Goal: Task Accomplishment & Management: Use online tool/utility

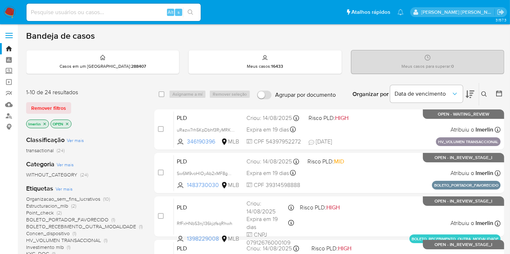
click at [45, 125] on icon "close-filter" at bounding box center [44, 124] width 4 height 4
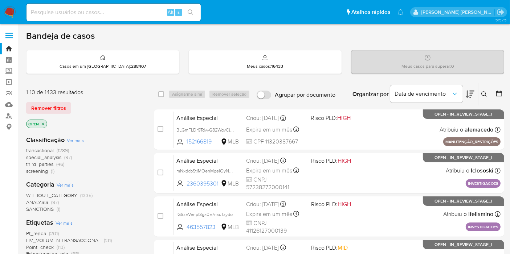
click at [44, 169] on span "screening" at bounding box center [37, 171] width 22 height 7
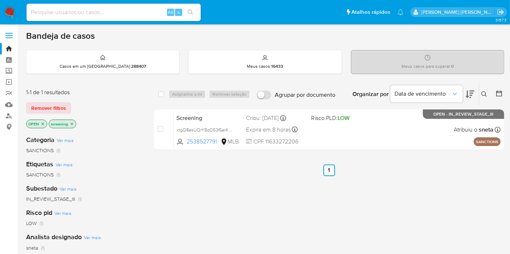
click at [492, 176] on div "select-all-cases-checkbox Asignarme a mí Remover seleção Agrupar por documento …" at bounding box center [329, 247] width 350 height 329
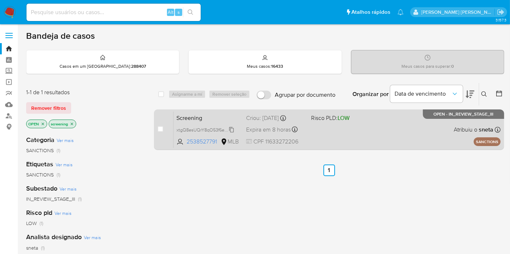
click at [231, 130] on span "xtgQ8esUQrY8qO53f6erK9p9" at bounding box center [206, 130] width 60 height 8
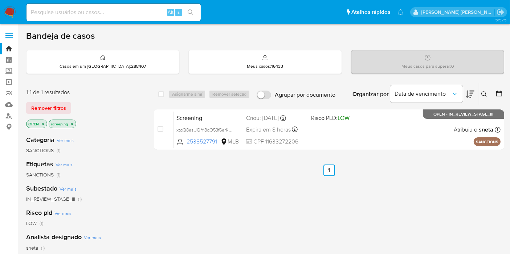
scroll to position [160, 0]
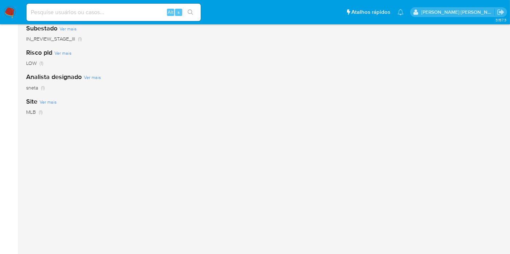
paste input "RfFxHNbS3nj136kjzfsqRhwh"
click at [122, 12] on input "RfFxHNbS3nj136kjzfsqRhwh" at bounding box center [113, 12] width 174 height 9
type input "RfFxHNbS3nj136kjzfsqRhwh"
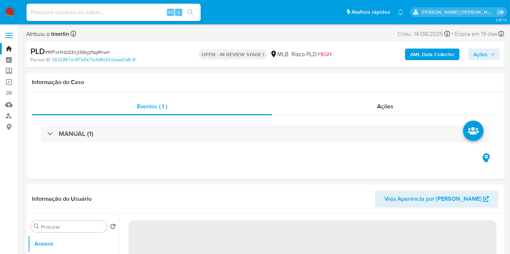
click at [416, 54] on b "AML Data Collector" at bounding box center [432, 55] width 44 height 12
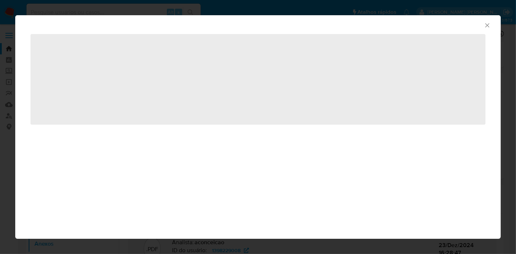
select select "10"
click at [485, 25] on icon "Fechar a janela" at bounding box center [487, 25] width 7 height 7
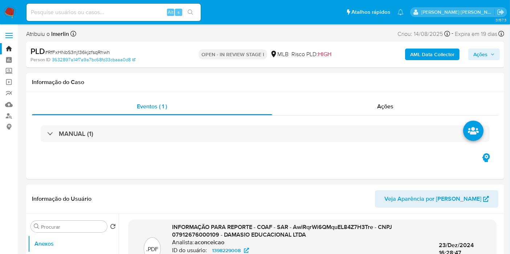
click at [431, 54] on b "AML Data Collector" at bounding box center [432, 55] width 44 height 12
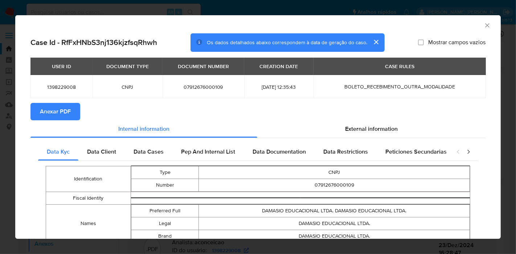
click at [65, 115] on span "Anexar PDF" at bounding box center [55, 112] width 31 height 16
click at [484, 25] on icon "Fechar a janela" at bounding box center [487, 25] width 7 height 7
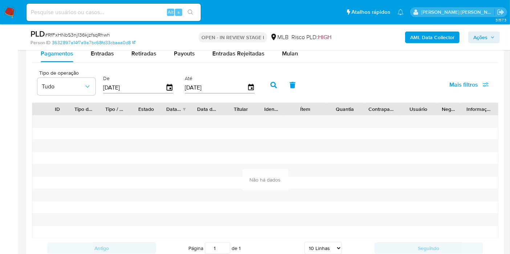
scroll to position [812, 0]
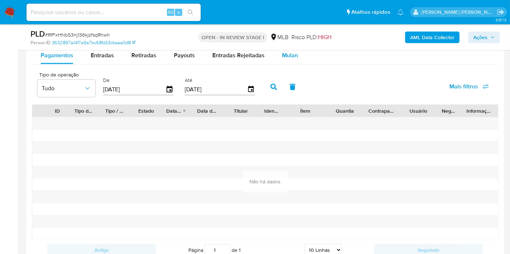
click at [285, 54] on span "Mulan" at bounding box center [290, 55] width 16 height 8
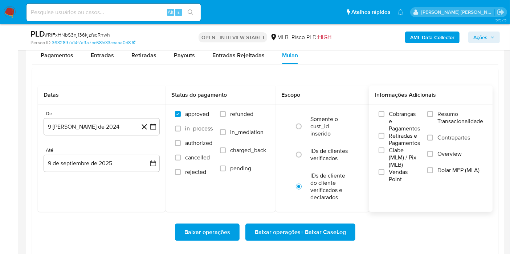
click at [444, 118] on span "Resumo Transacionalidade" at bounding box center [460, 118] width 46 height 15
click at [433, 117] on input "Resumo Transacionalidade" at bounding box center [430, 114] width 6 height 6
click at [159, 130] on button "9 [PERSON_NAME] de 2024" at bounding box center [102, 126] width 116 height 17
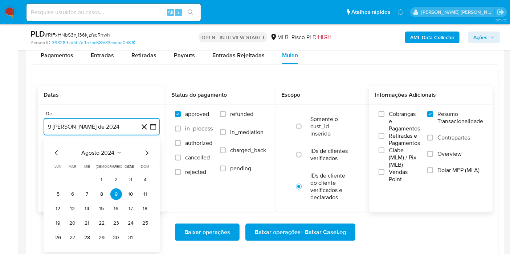
click at [103, 151] on span "agosto 2024" at bounding box center [98, 153] width 33 height 7
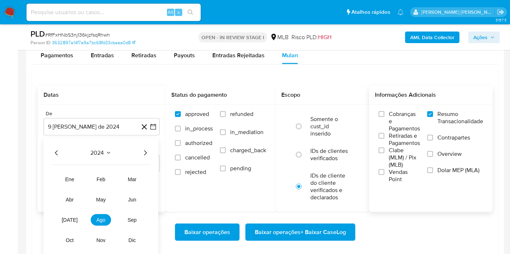
click at [148, 151] on icon "Año siguiente" at bounding box center [145, 153] width 9 height 9
click at [69, 221] on span "[DATE]" at bounding box center [70, 220] width 16 height 6
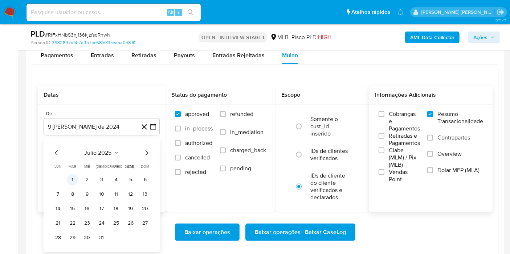
click at [72, 180] on button "1" at bounding box center [73, 180] width 12 height 12
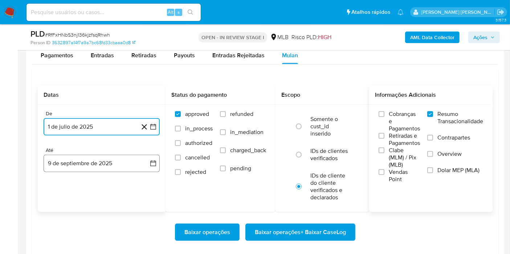
click at [140, 165] on button "9 de septiembre de 2025" at bounding box center [102, 163] width 116 height 17
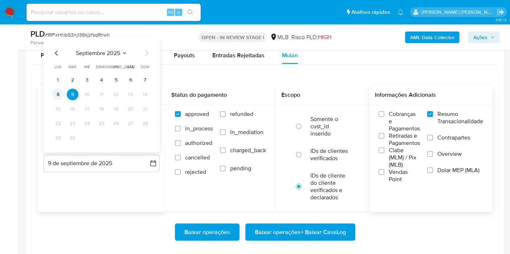
click at [59, 98] on button "8" at bounding box center [58, 95] width 12 height 12
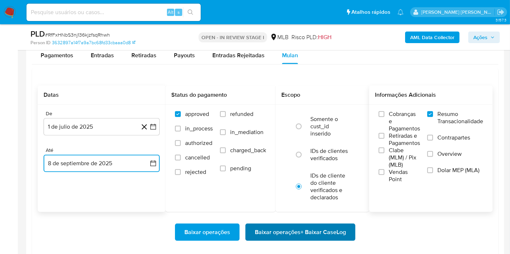
click at [267, 226] on span "Baixar operações + Baixar CaseLog" at bounding box center [300, 233] width 91 height 16
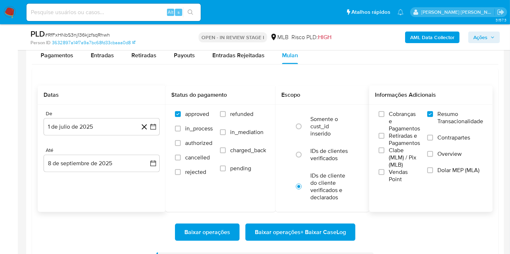
paste input "wFkWKWbo6Uvru6IOS9ybrw5L"
click at [130, 11] on input at bounding box center [113, 12] width 174 height 9
type input "wFkWKWbo6Uvru6IOS9ybrw5L"
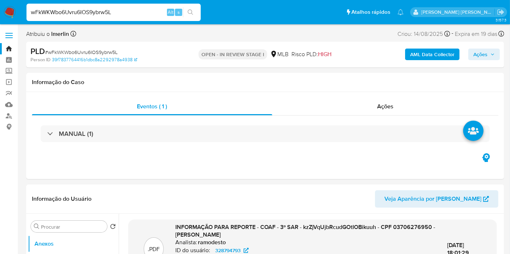
click at [414, 50] on b "AML Data Collector" at bounding box center [432, 55] width 44 height 12
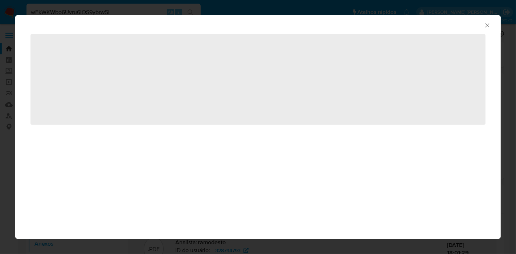
select select "10"
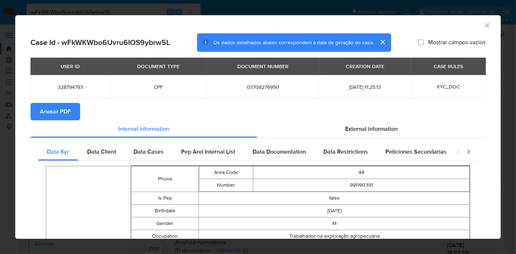
click at [72, 119] on button "Anexar PDF" at bounding box center [55, 111] width 50 height 17
click at [484, 28] on icon "Fechar a janela" at bounding box center [487, 25] width 7 height 7
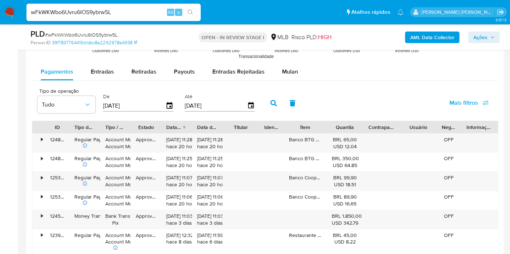
scroll to position [794, 0]
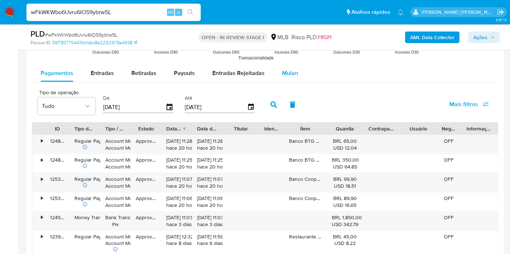
click at [285, 80] on div "Mulan" at bounding box center [290, 73] width 16 height 17
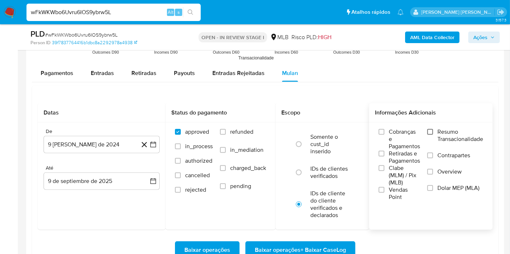
click at [427, 129] on input "Resumo Transacionalidade" at bounding box center [430, 132] width 6 height 6
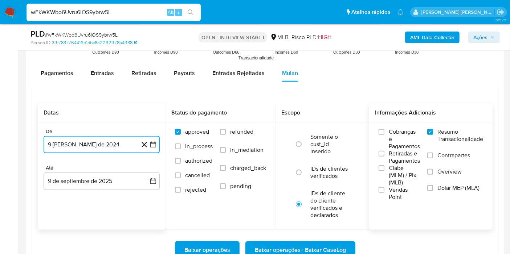
click at [158, 143] on button "9 [PERSON_NAME] de 2024" at bounding box center [102, 144] width 116 height 17
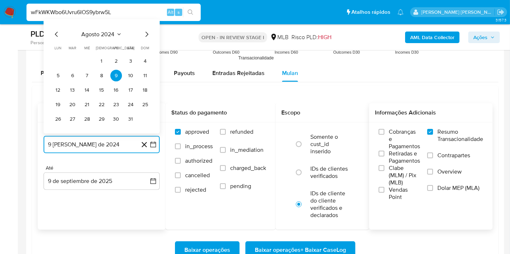
click at [112, 33] on span "agosto 2024" at bounding box center [98, 34] width 33 height 7
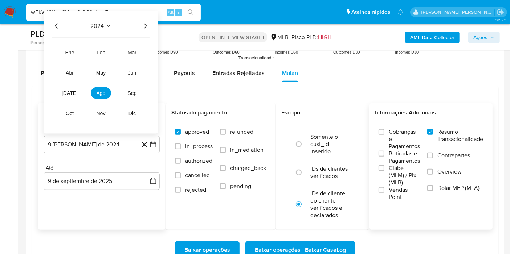
drag, startPoint x: 150, startPoint y: 23, endPoint x: 144, endPoint y: 25, distance: 6.5
click at [144, 25] on div "2024 2024 ene feb mar abr may jun [DATE] ago sep oct nov dic" at bounding box center [101, 72] width 115 height 123
click at [144, 25] on icon "Año siguiente" at bounding box center [145, 26] width 9 height 9
click at [73, 90] on span "[DATE]" at bounding box center [70, 93] width 16 height 6
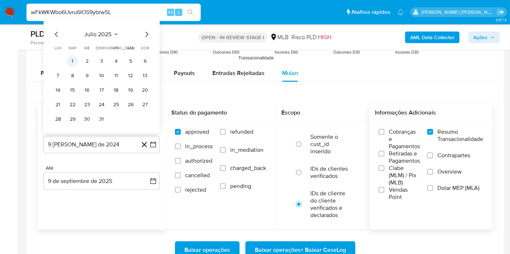
click at [73, 65] on td "1" at bounding box center [73, 62] width 12 height 12
click at [73, 62] on button "1" at bounding box center [73, 62] width 12 height 12
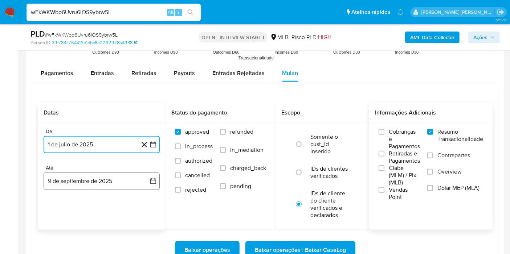
click at [144, 177] on button "9 de septiembre de 2025" at bounding box center [102, 181] width 116 height 17
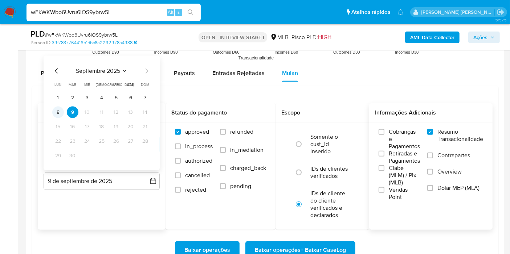
click at [60, 110] on button "8" at bounding box center [58, 113] width 12 height 12
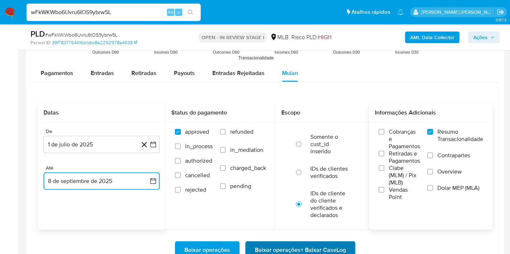
click at [282, 250] on span "Baixar operações + Baixar CaseLog" at bounding box center [300, 250] width 91 height 16
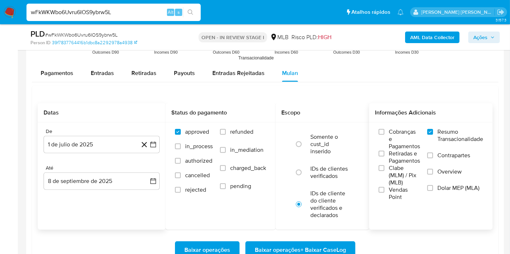
click at [125, 14] on input "wFkWKWbo6Uvru6IOS9ybrw5L" at bounding box center [113, 12] width 174 height 9
paste input "GqSZPzMueFLbvp8R8zS4pqjU"
click at [125, 14] on input "wFkWKWbo6Uvru6IOS9ybrw5L" at bounding box center [113, 12] width 174 height 9
type input "GqSZPzMueFLbvp8R8zS4pqjU"
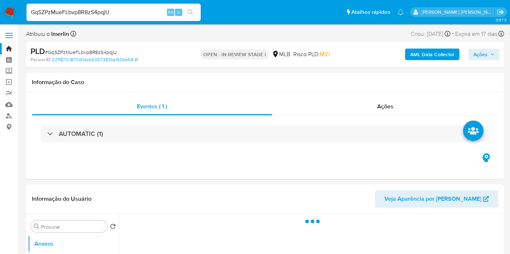
click at [416, 49] on b "AML Data Collector" at bounding box center [432, 55] width 44 height 12
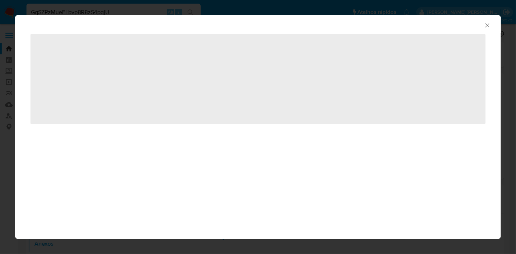
select select "10"
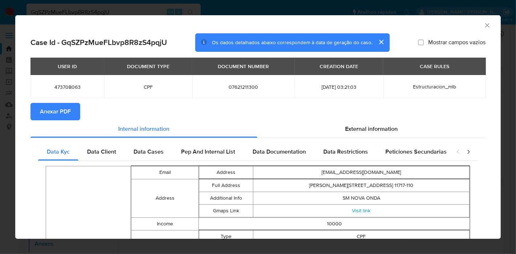
click at [62, 105] on span "Anexar PDF" at bounding box center [55, 112] width 31 height 16
click at [484, 25] on icon "Fechar a janela" at bounding box center [487, 25] width 7 height 7
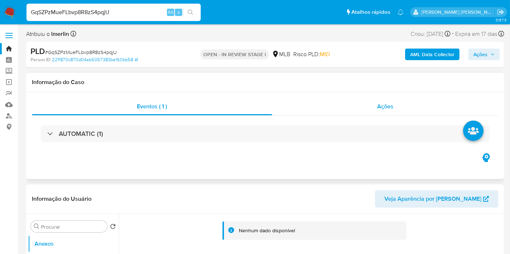
click at [364, 104] on div "Ações" at bounding box center [385, 106] width 226 height 17
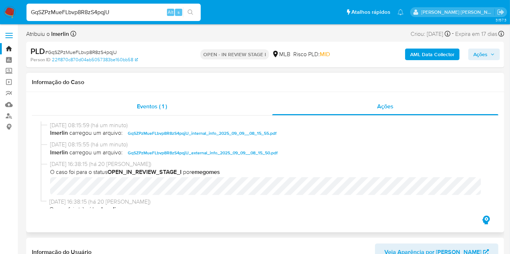
click at [232, 102] on div "Eventos ( 1 )" at bounding box center [152, 106] width 240 height 17
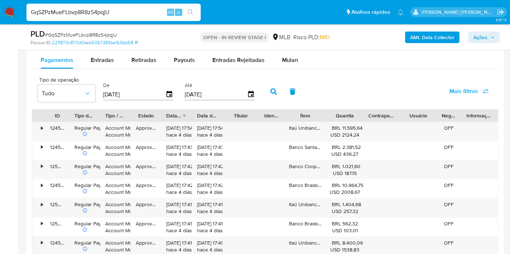
scroll to position [759, 0]
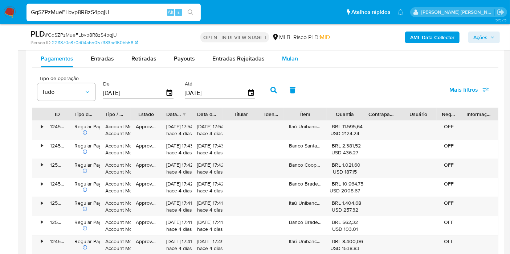
click at [287, 58] on span "Mulan" at bounding box center [290, 58] width 16 height 8
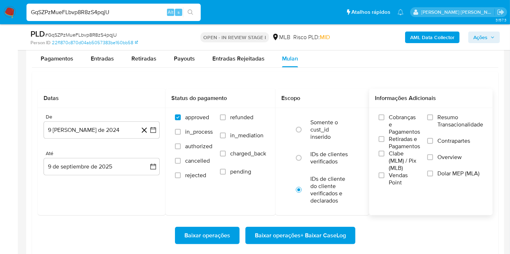
click at [438, 119] on span "Resumo Transacionalidade" at bounding box center [460, 121] width 46 height 15
click at [433, 119] on input "Resumo Transacionalidade" at bounding box center [430, 118] width 6 height 6
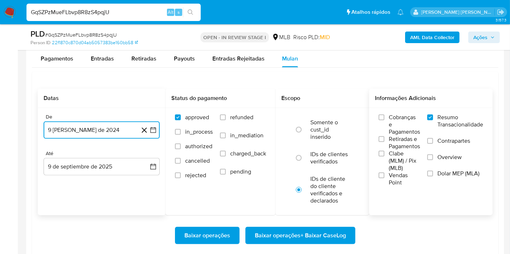
click at [155, 123] on button "9 [PERSON_NAME] de 2024" at bounding box center [102, 130] width 116 height 17
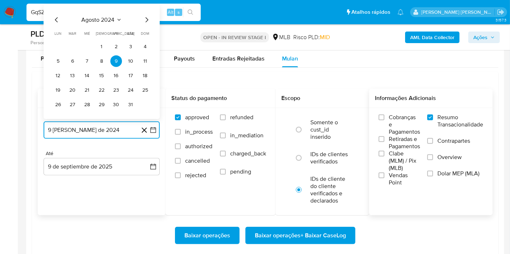
click at [119, 17] on icon "Seleccionar mes y año" at bounding box center [119, 20] width 6 height 6
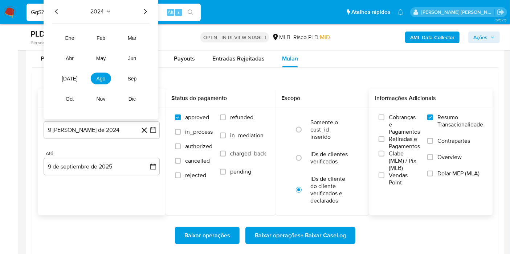
click at [143, 15] on div "2024 2024 ene feb mar abr may jun [DATE] ago sep oct nov dic" at bounding box center [101, 57] width 115 height 123
click at [147, 11] on icon "Año siguiente" at bounding box center [145, 11] width 9 height 9
click at [70, 76] on span "[DATE]" at bounding box center [70, 79] width 16 height 6
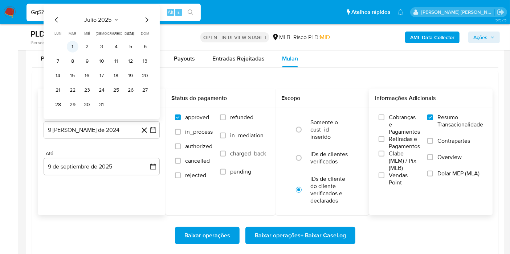
click at [69, 41] on button "1" at bounding box center [73, 47] width 12 height 12
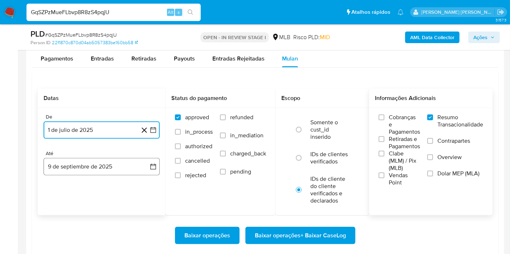
click at [145, 161] on button "9 de septiembre de 2025" at bounding box center [102, 166] width 116 height 17
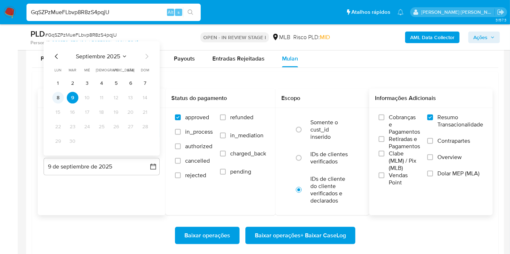
click at [59, 94] on button "8" at bounding box center [58, 98] width 12 height 12
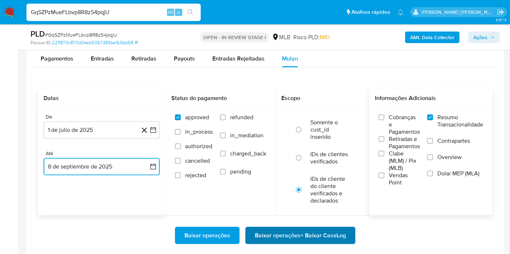
click at [269, 239] on span "Baixar operações + Baixar CaseLog" at bounding box center [300, 236] width 91 height 16
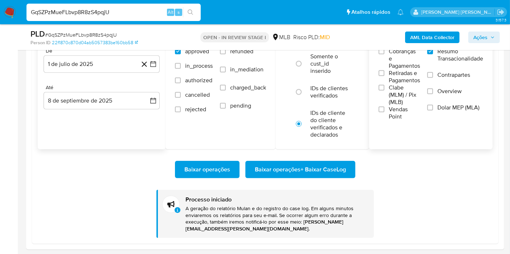
scroll to position [828, 0]
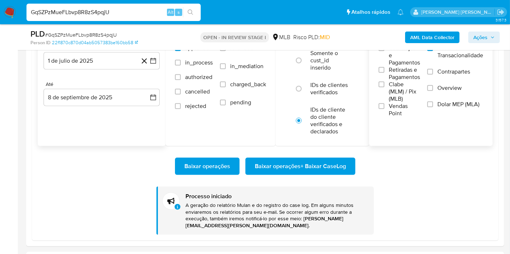
click at [111, 12] on input "GqSZPzMueFLbvp8R8zS4pqjU" at bounding box center [113, 12] width 174 height 9
paste input "NbmpkO3qgwMWeE5ZFYpZJUVs"
type input "NbmpkO3qgwMWeE5ZFYpZJUVs"
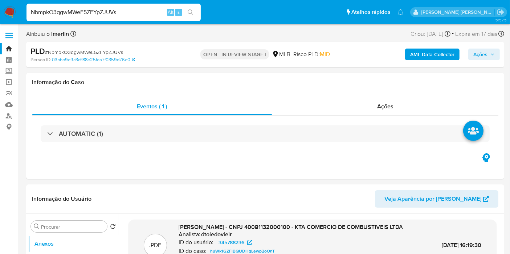
select select "10"
click at [429, 54] on b "AML Data Collector" at bounding box center [432, 55] width 44 height 12
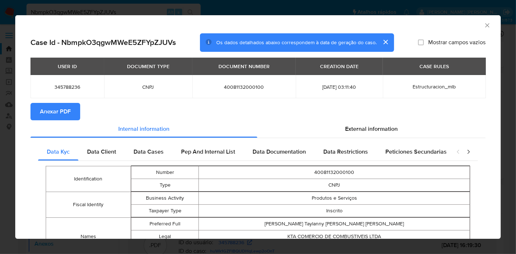
click at [48, 111] on span "Anexar PDF" at bounding box center [55, 112] width 31 height 16
click at [484, 26] on icon "Fechar a janela" at bounding box center [487, 25] width 7 height 7
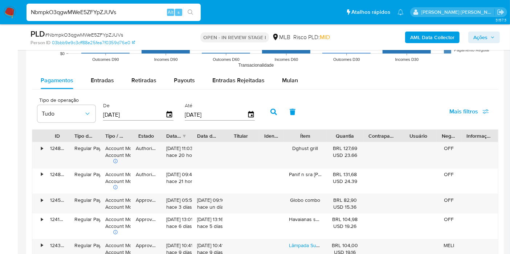
scroll to position [736, 0]
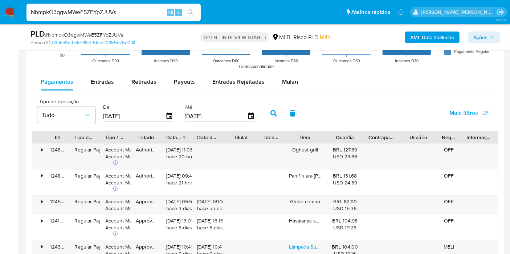
click at [291, 71] on rect at bounding box center [265, 0] width 466 height 145
click at [293, 79] on span "Mulan" at bounding box center [290, 82] width 16 height 8
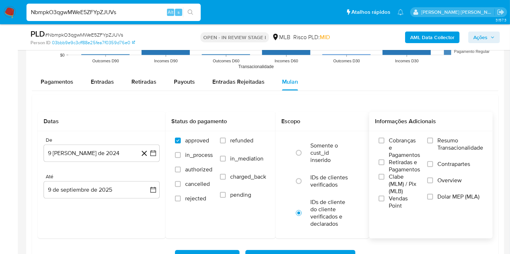
click at [450, 142] on span "Resumo Transacionalidade" at bounding box center [460, 144] width 46 height 15
click at [433, 142] on input "Resumo Transacionalidade" at bounding box center [430, 141] width 6 height 6
click at [151, 157] on button "9 [PERSON_NAME] de 2024" at bounding box center [102, 153] width 116 height 17
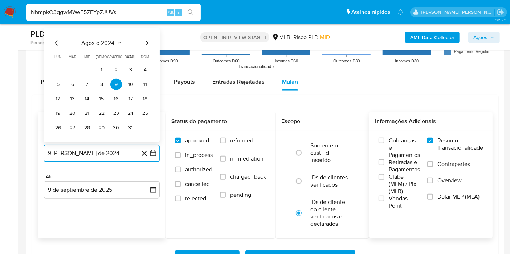
click at [102, 40] on span "agosto 2024" at bounding box center [98, 43] width 33 height 7
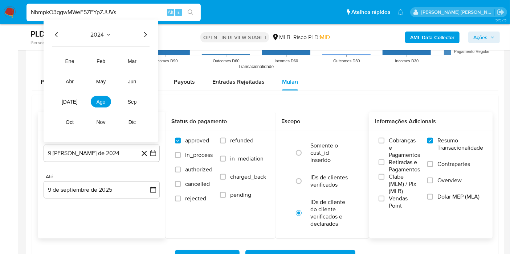
click at [147, 32] on icon "Año siguiente" at bounding box center [145, 34] width 9 height 9
click at [65, 96] on button "[DATE]" at bounding box center [70, 102] width 20 height 12
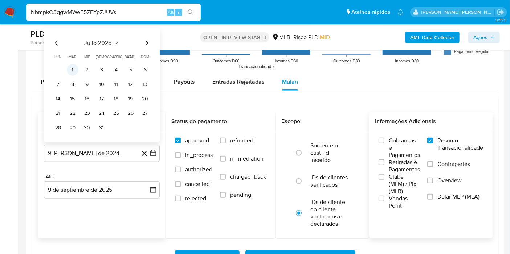
click at [73, 73] on button "1" at bounding box center [73, 70] width 12 height 12
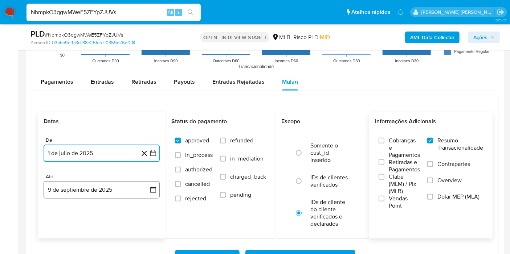
click at [143, 185] on button "9 de septiembre de 2025" at bounding box center [102, 189] width 116 height 17
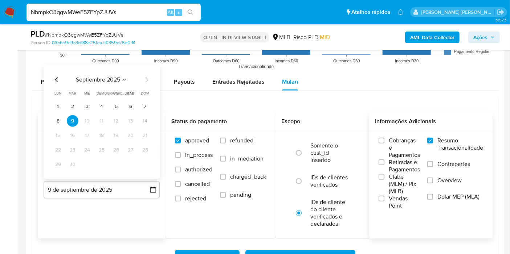
click at [64, 120] on tr "8 9 10 11 12 13 14" at bounding box center [101, 121] width 99 height 12
click at [60, 120] on button "8" at bounding box center [58, 121] width 12 height 12
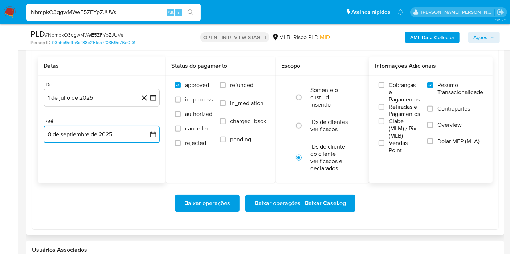
scroll to position [793, 0]
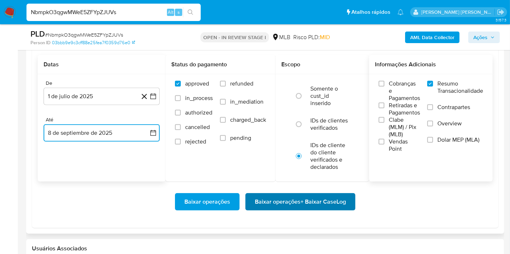
click at [328, 196] on span "Baixar operações + Baixar CaseLog" at bounding box center [300, 202] width 91 height 16
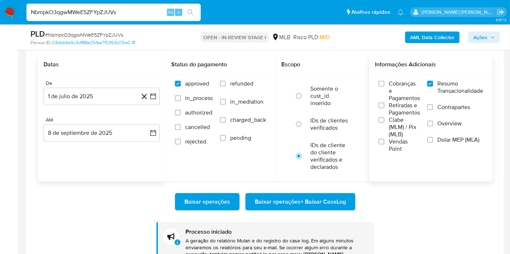
click at [143, 15] on input "NbmpkO3qgwMWeE5ZFYpZJUVs" at bounding box center [113, 12] width 174 height 9
paste input "JAqMAginZzR95iN8wzI5n21J"
type input "JAqMAginZzR95iN8wzI5n21J"
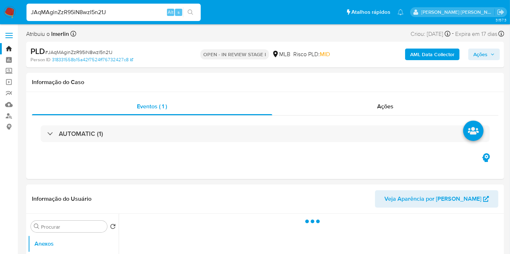
click at [420, 55] on b "AML Data Collector" at bounding box center [432, 55] width 44 height 12
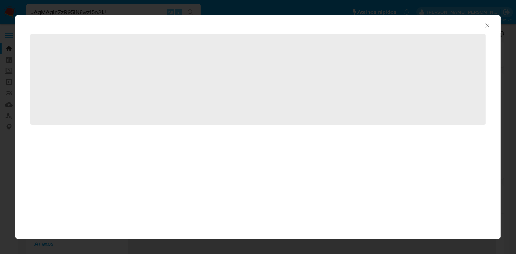
select select "10"
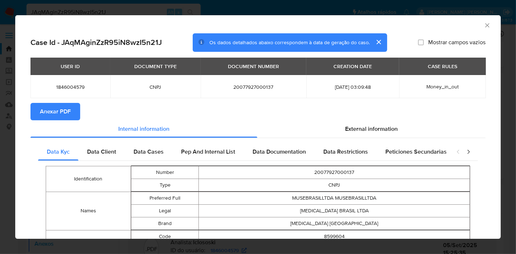
click at [57, 115] on span "Anexar PDF" at bounding box center [55, 112] width 31 height 16
click at [485, 25] on icon "Fechar a janela" at bounding box center [487, 25] width 4 height 4
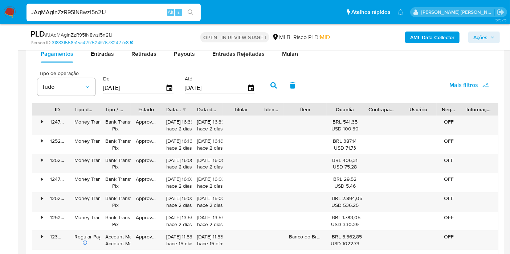
scroll to position [758, 0]
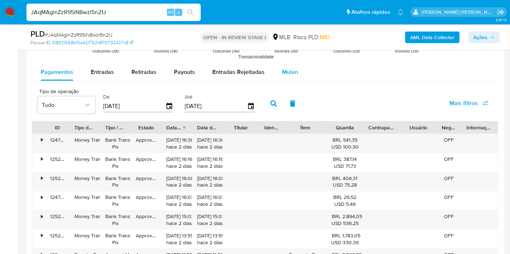
click at [296, 77] on button "Mulan" at bounding box center [289, 72] width 33 height 17
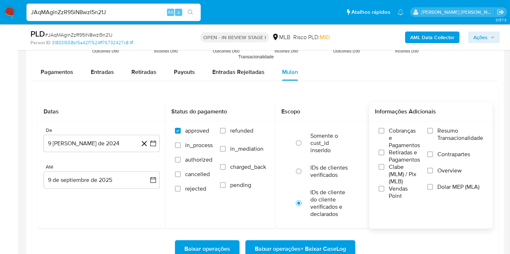
click at [441, 132] on span "Resumo Transacionalidade" at bounding box center [460, 134] width 46 height 15
click at [433, 132] on input "Resumo Transacionalidade" at bounding box center [430, 131] width 6 height 6
click at [154, 140] on icon "button" at bounding box center [153, 143] width 7 height 7
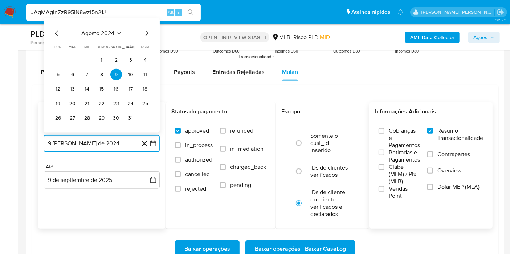
click at [109, 33] on span "agosto 2024" at bounding box center [98, 33] width 33 height 7
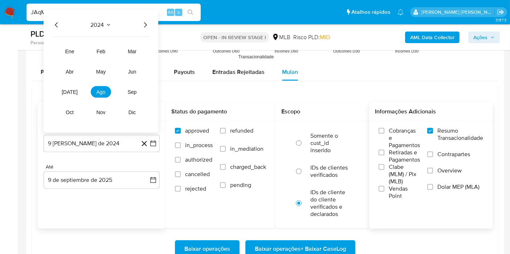
click at [147, 24] on icon "Año siguiente" at bounding box center [145, 25] width 9 height 9
click at [70, 91] on span "[DATE]" at bounding box center [70, 92] width 16 height 6
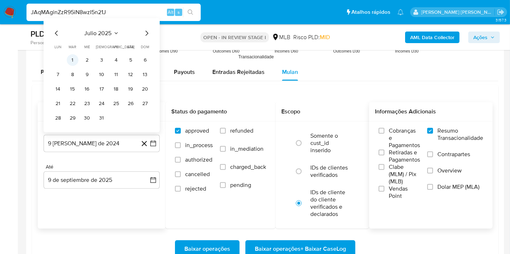
click at [68, 60] on button "1" at bounding box center [73, 60] width 12 height 12
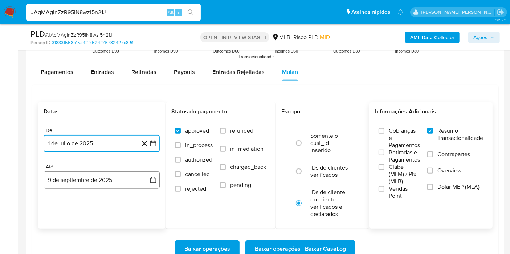
click at [132, 182] on button "9 de septiembre de 2025" at bounding box center [102, 180] width 116 height 17
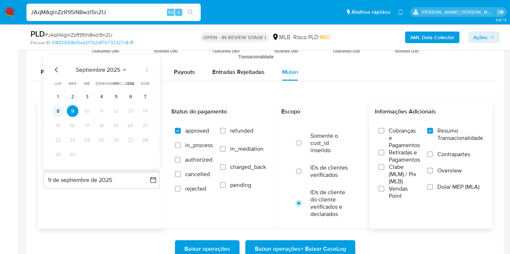
click at [59, 110] on button "8" at bounding box center [58, 112] width 12 height 12
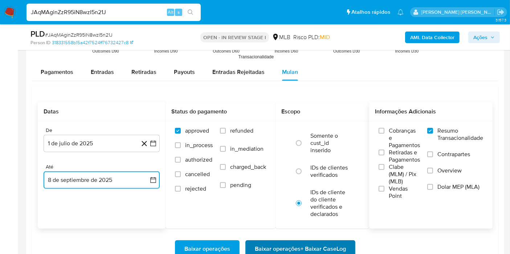
click at [299, 245] on span "Baixar operações + Baixar CaseLog" at bounding box center [300, 249] width 91 height 16
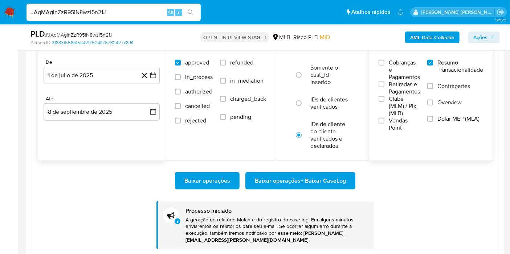
scroll to position [839, 0]
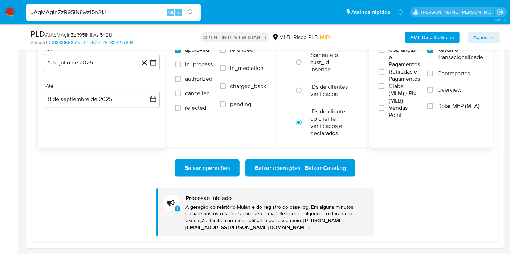
click at [107, 13] on input "JAqMAginZzR95iN8wzI5n21J" at bounding box center [113, 12] width 174 height 9
paste input "KmQaNZvsfEoojGyKxrvc4P5v"
type input "KmQaNZvsfEoojGyKxrvc4P5v"
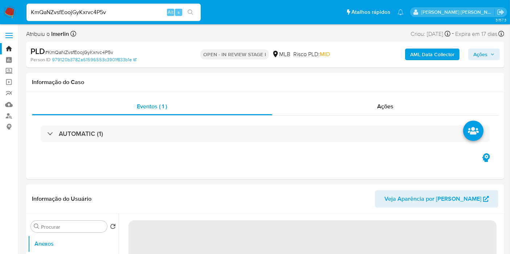
select select "10"
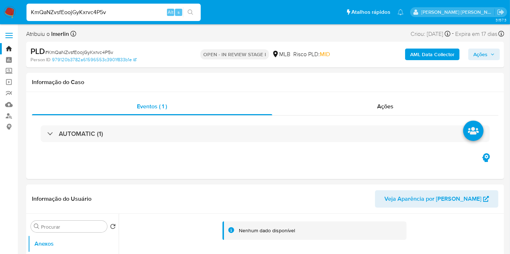
click at [413, 57] on b "AML Data Collector" at bounding box center [432, 55] width 44 height 12
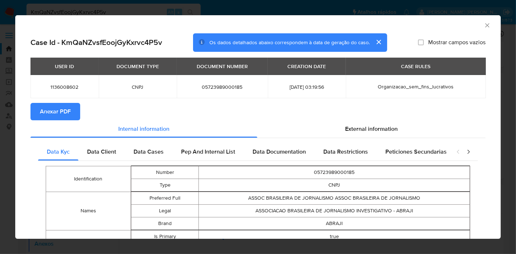
click at [70, 107] on button "Anexar PDF" at bounding box center [55, 111] width 50 height 17
click at [485, 24] on icon "Fechar a janela" at bounding box center [487, 25] width 4 height 4
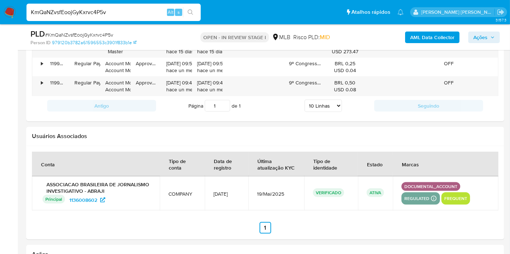
scroll to position [668, 0]
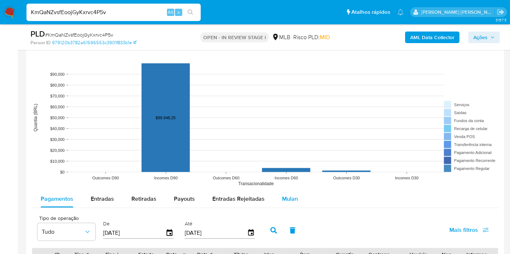
click at [303, 200] on button "Mulan" at bounding box center [289, 199] width 33 height 17
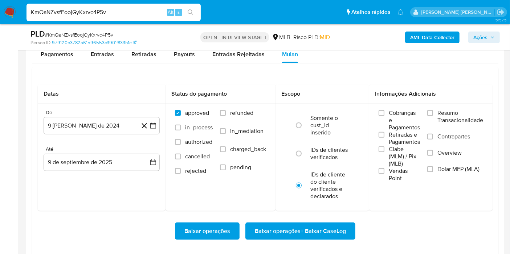
scroll to position [813, 0]
click at [442, 117] on span "Resumo Transacionalidade" at bounding box center [460, 116] width 46 height 15
click at [433, 116] on input "Resumo Transacionalidade" at bounding box center [430, 113] width 6 height 6
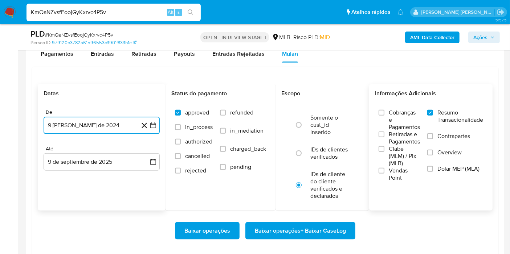
click at [157, 128] on button "9 [PERSON_NAME] de 2024" at bounding box center [102, 125] width 116 height 17
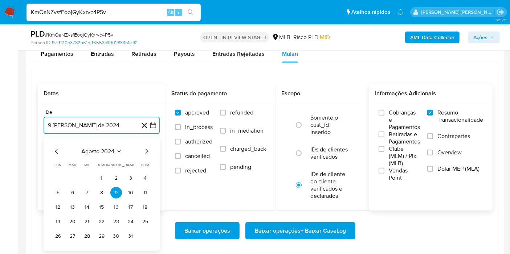
click at [110, 153] on span "agosto 2024" at bounding box center [98, 151] width 33 height 7
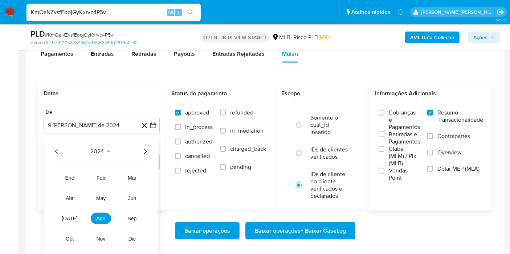
click at [142, 150] on icon "Año siguiente" at bounding box center [145, 151] width 9 height 9
click at [74, 214] on button "[DATE]" at bounding box center [70, 219] width 20 height 12
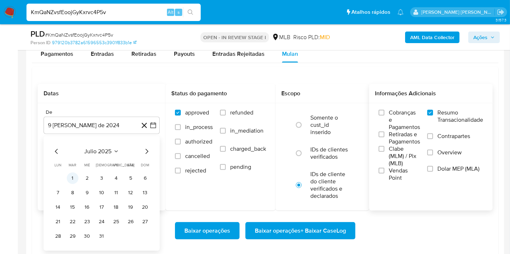
click at [72, 173] on button "1" at bounding box center [73, 179] width 12 height 12
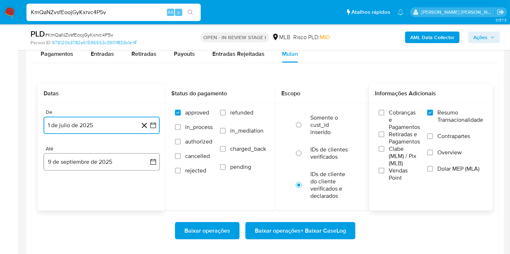
click at [136, 162] on button "9 de septiembre de 2025" at bounding box center [102, 162] width 116 height 17
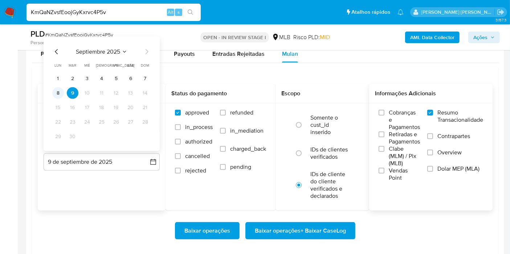
click at [58, 93] on button "8" at bounding box center [58, 93] width 12 height 12
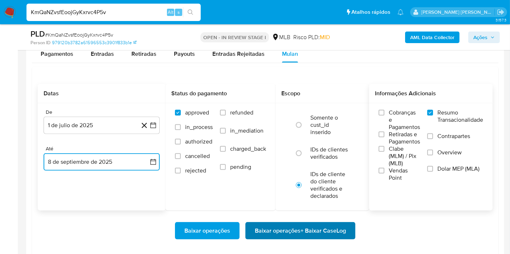
click at [273, 233] on span "Baixar operações + Baixar CaseLog" at bounding box center [300, 231] width 91 height 16
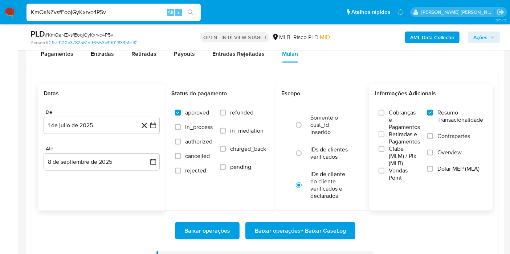
click at [119, 15] on input "KmQaNZvsfEoojGyKxrvc4P5v" at bounding box center [113, 12] width 174 height 9
paste input "FsXp0FTFDStUFSVAYksfIvyO"
type input "FsXp0FTFDStUFSVAYksfIvyO"
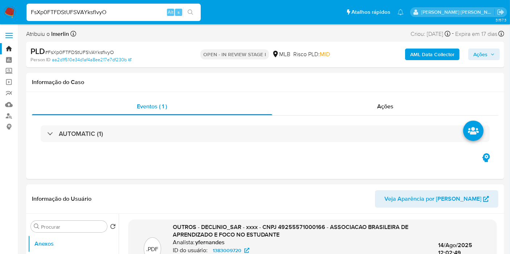
select select "10"
click at [421, 60] on div "AML Data Collector Ações" at bounding box center [422, 54] width 155 height 17
click at [426, 53] on b "AML Data Collector" at bounding box center [432, 55] width 44 height 12
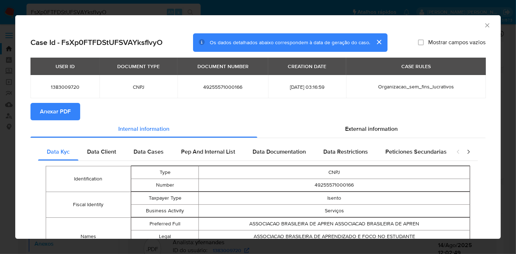
click at [63, 108] on span "Anexar PDF" at bounding box center [55, 112] width 31 height 16
click at [484, 25] on icon "Fechar a janela" at bounding box center [487, 25] width 7 height 7
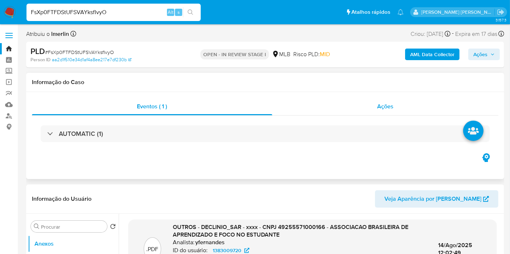
click at [431, 106] on div "Ações" at bounding box center [385, 106] width 226 height 17
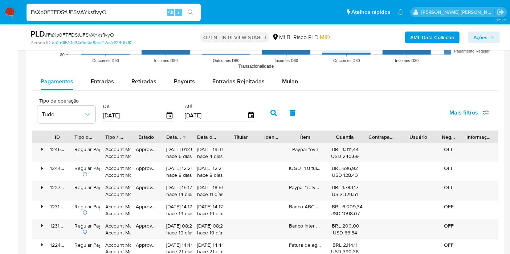
scroll to position [837, 0]
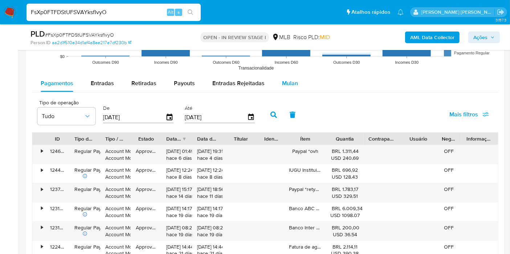
click at [290, 81] on span "Mulan" at bounding box center [290, 83] width 16 height 8
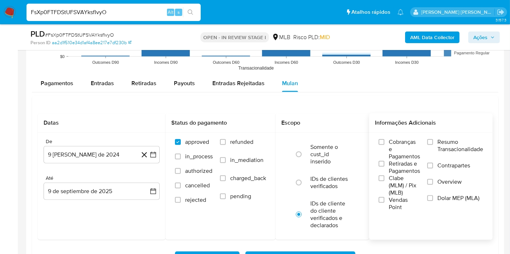
click at [449, 142] on span "Resumo Transacionalidade" at bounding box center [460, 146] width 46 height 15
click at [433, 142] on input "Resumo Transacionalidade" at bounding box center [430, 142] width 6 height 6
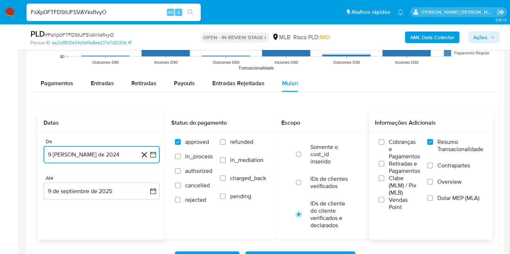
click at [150, 152] on icon "button" at bounding box center [153, 155] width 6 height 6
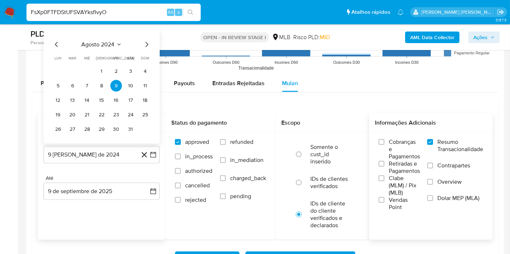
click at [114, 38] on div "agosto 2024 agosto 2024 lun lunes mar martes mié miércoles jue jueves vie viern…" at bounding box center [102, 86] width 116 height 115
click at [115, 41] on button "agosto 2024" at bounding box center [102, 44] width 40 height 7
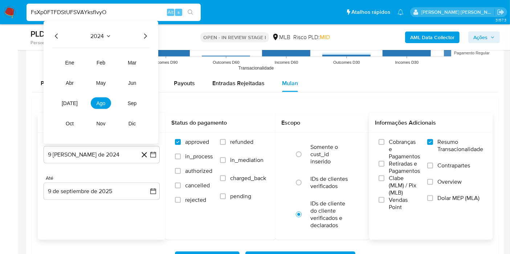
click at [147, 35] on icon "Año siguiente" at bounding box center [145, 36] width 9 height 9
click at [75, 99] on button "[DATE]" at bounding box center [70, 104] width 20 height 12
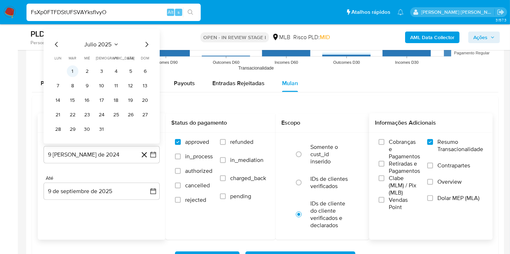
click at [77, 66] on button "1" at bounding box center [73, 72] width 12 height 12
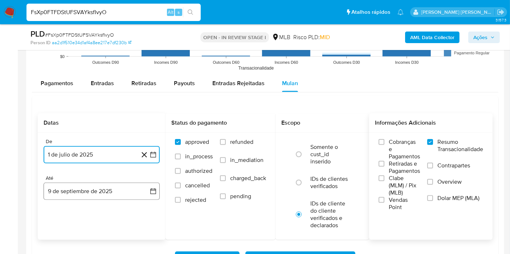
click at [152, 183] on button "9 de septiembre de 2025" at bounding box center [102, 191] width 116 height 17
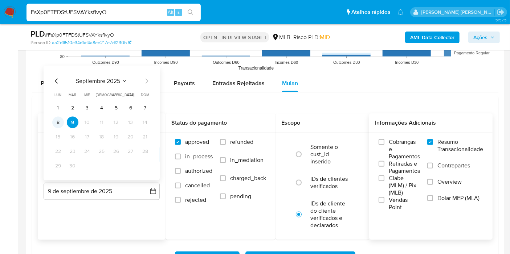
click at [60, 120] on button "8" at bounding box center [58, 123] width 12 height 12
